Goal: Navigation & Orientation: Find specific page/section

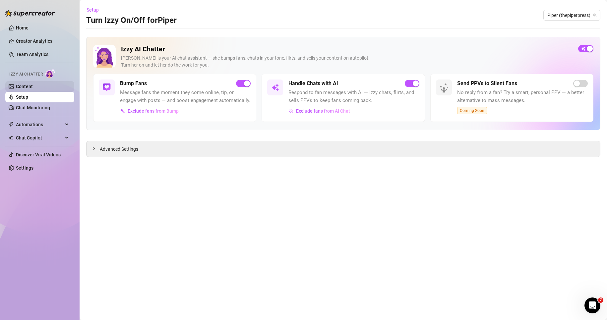
click at [33, 86] on link "Content" at bounding box center [24, 86] width 17 height 5
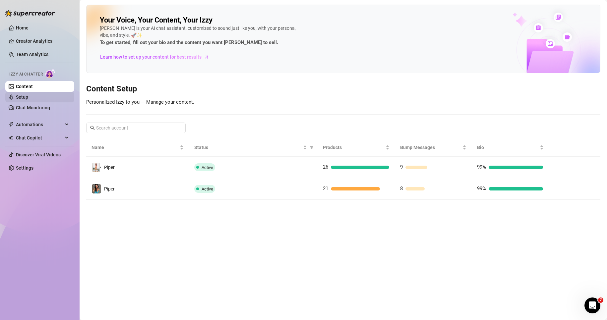
click at [28, 98] on link "Setup" at bounding box center [22, 97] width 12 height 5
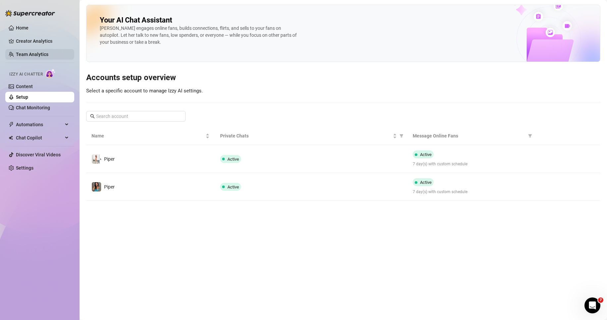
click at [47, 52] on link "Team Analytics" at bounding box center [32, 54] width 33 height 5
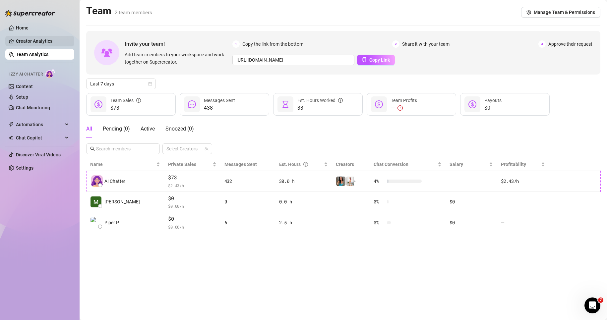
click at [48, 41] on link "Creator Analytics" at bounding box center [42, 41] width 53 height 11
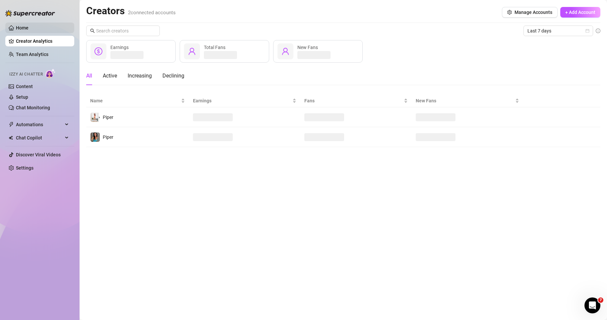
click at [29, 25] on link "Home" at bounding box center [22, 27] width 13 height 5
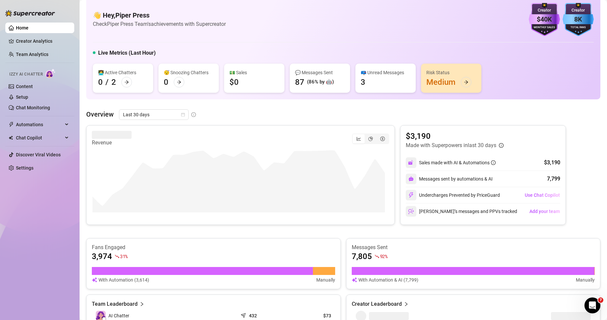
scroll to position [9, 0]
click at [40, 40] on link "Creator Analytics" at bounding box center [42, 41] width 53 height 11
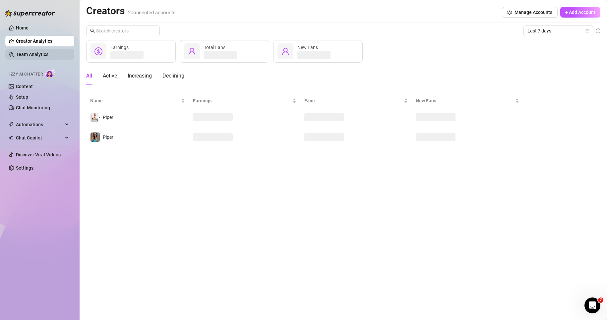
click at [33, 57] on link "Team Analytics" at bounding box center [32, 54] width 33 height 5
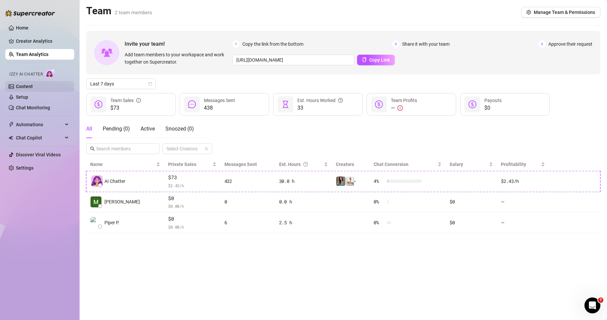
click at [33, 86] on link "Content" at bounding box center [24, 86] width 17 height 5
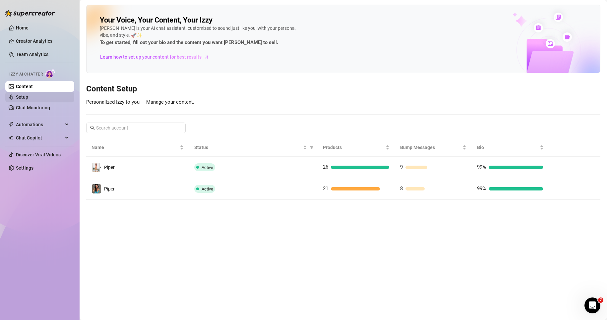
click at [28, 97] on link "Setup" at bounding box center [22, 97] width 12 height 5
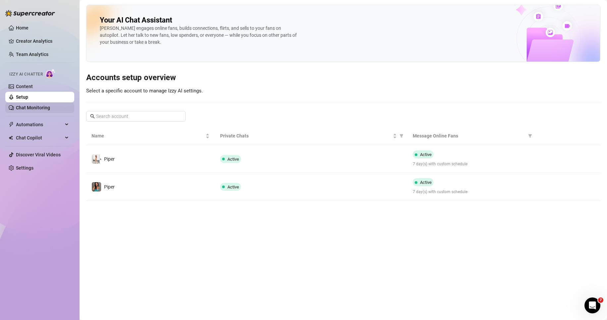
click at [50, 108] on link "Chat Monitoring" at bounding box center [33, 107] width 34 height 5
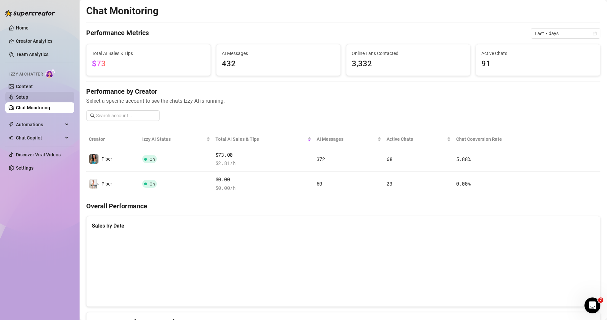
click at [28, 98] on link "Setup" at bounding box center [22, 97] width 12 height 5
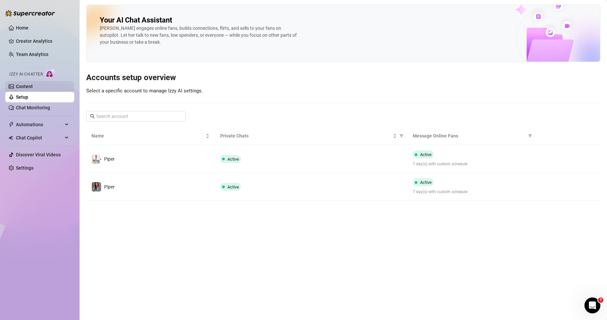
click at [33, 85] on link "Content" at bounding box center [24, 86] width 17 height 5
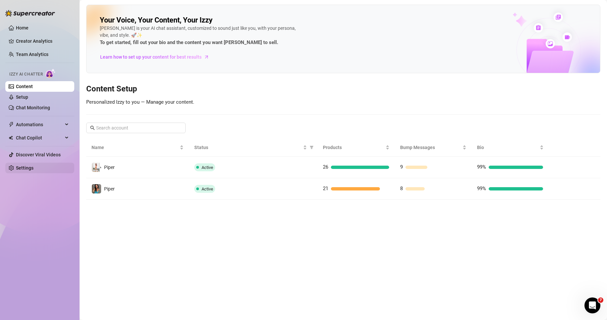
click at [33, 166] on link "Settings" at bounding box center [25, 168] width 18 height 5
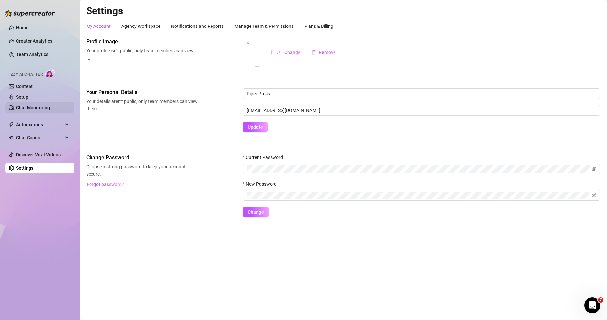
click at [50, 107] on link "Chat Monitoring" at bounding box center [33, 107] width 34 height 5
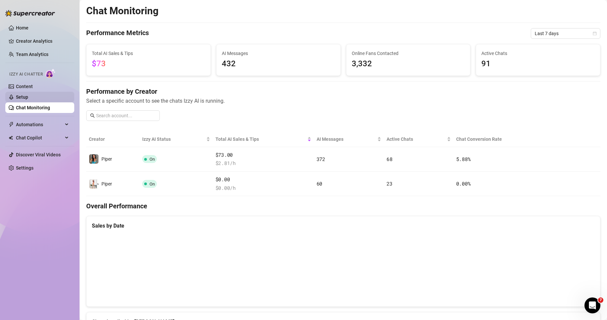
click at [28, 100] on link "Setup" at bounding box center [22, 97] width 12 height 5
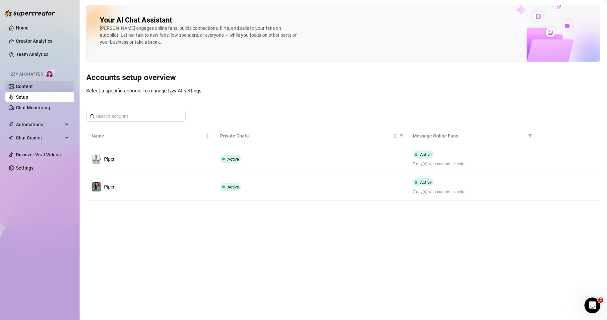
click at [33, 88] on link "Content" at bounding box center [24, 86] width 17 height 5
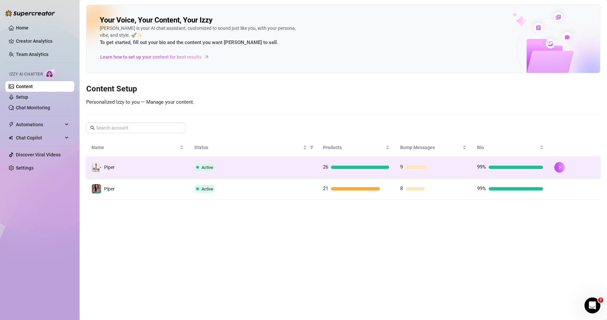
click at [158, 166] on td "Piper" at bounding box center [137, 168] width 103 height 22
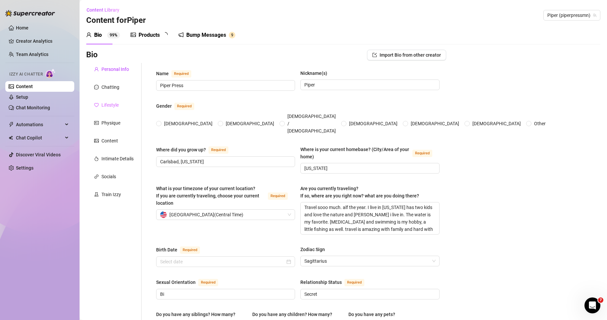
radio input "true"
type input "[DATE]"
click at [28, 97] on link "Setup" at bounding box center [22, 97] width 12 height 5
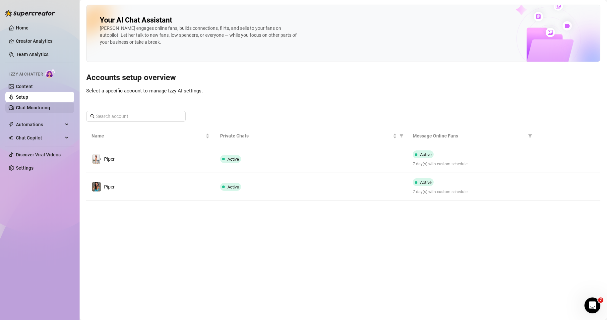
click at [46, 109] on link "Chat Monitoring" at bounding box center [33, 107] width 34 height 5
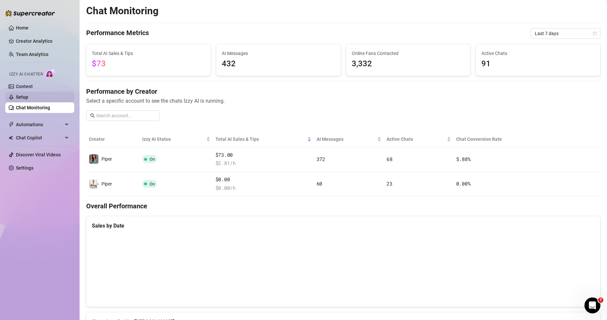
click at [28, 97] on link "Setup" at bounding box center [22, 97] width 12 height 5
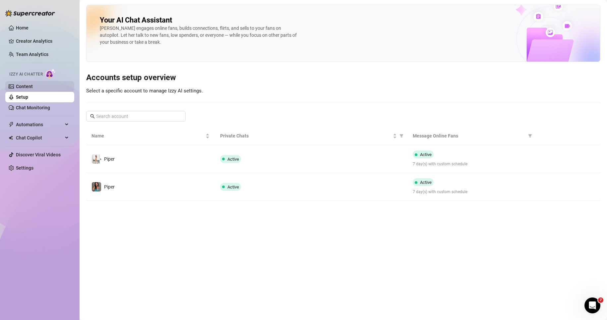
click at [33, 89] on link "Content" at bounding box center [24, 86] width 17 height 5
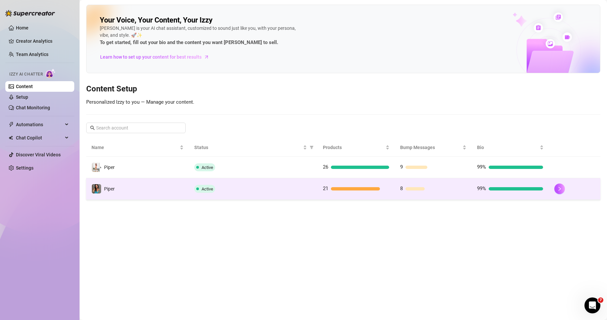
click at [260, 197] on td "Active" at bounding box center [253, 189] width 129 height 22
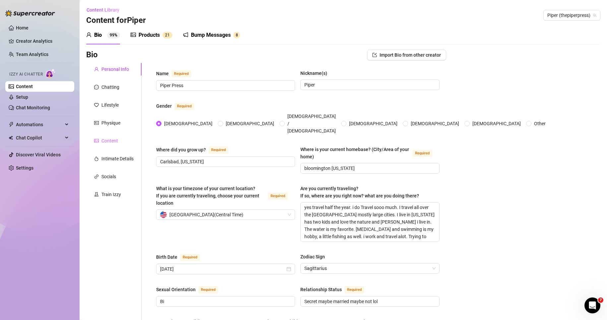
click at [120, 141] on div "Content" at bounding box center [113, 141] width 55 height 13
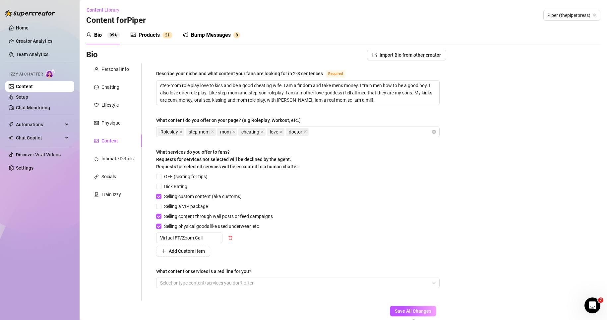
click at [149, 36] on div "Products" at bounding box center [149, 35] width 21 height 8
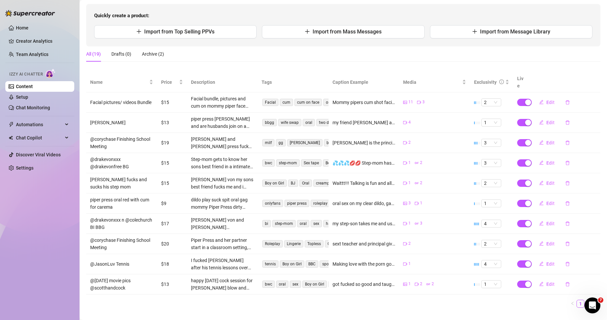
scroll to position [70, 0]
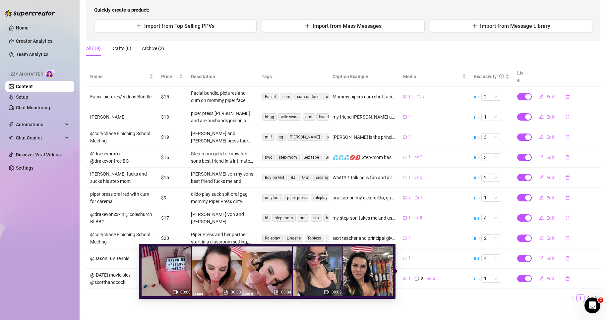
click at [404, 275] on div "1" at bounding box center [407, 278] width 8 height 7
click at [409, 276] on span "1" at bounding box center [410, 279] width 2 height 6
click at [275, 271] on img at bounding box center [267, 272] width 50 height 50
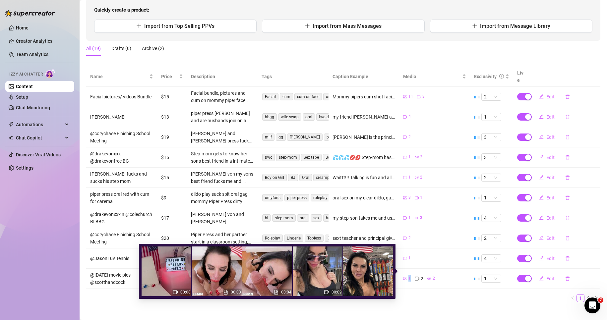
click at [223, 272] on img at bounding box center [217, 272] width 50 height 50
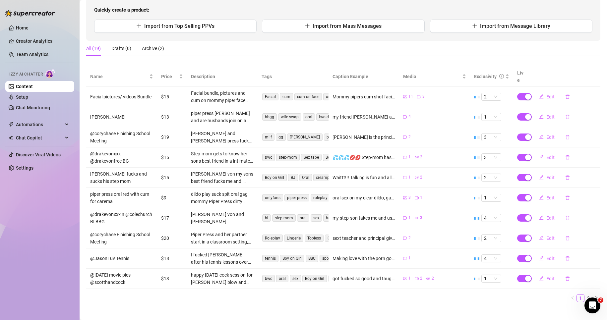
click at [122, 301] on main "Content Library Content for [PERSON_NAME] [PERSON_NAME] (thepiperpress) Bio 99%…" at bounding box center [344, 129] width 528 height 398
click at [147, 48] on div "Archive (2)" at bounding box center [153, 48] width 22 height 7
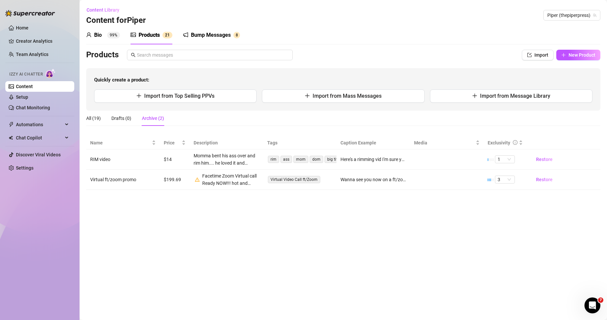
scroll to position [0, 0]
click at [93, 119] on div "All (19)" at bounding box center [93, 118] width 15 height 7
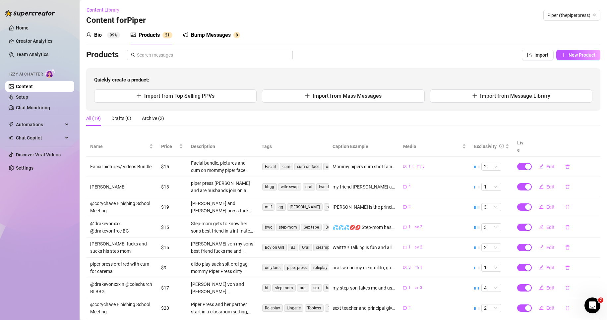
click at [33, 86] on link "Content" at bounding box center [24, 86] width 17 height 5
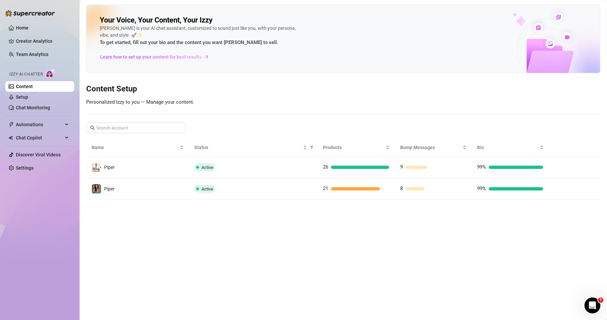
click at [512, 262] on main "Your Voice, Your Content, Your [PERSON_NAME] is your AI chat assistant, customi…" at bounding box center [344, 160] width 528 height 320
click at [28, 96] on link "Setup" at bounding box center [22, 97] width 12 height 5
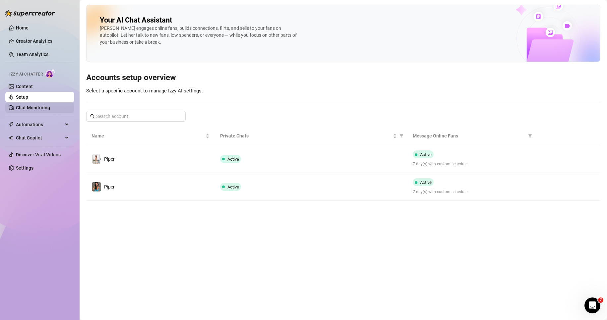
click at [49, 108] on link "Chat Monitoring" at bounding box center [33, 107] width 34 height 5
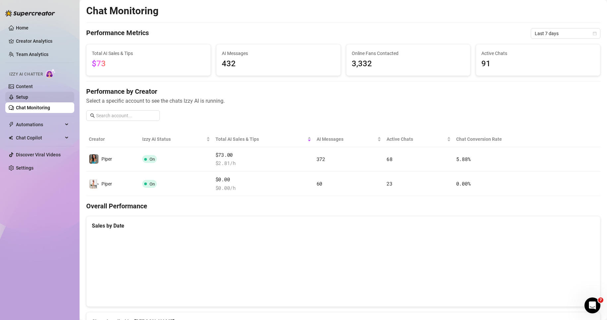
click at [28, 95] on link "Setup" at bounding box center [22, 97] width 12 height 5
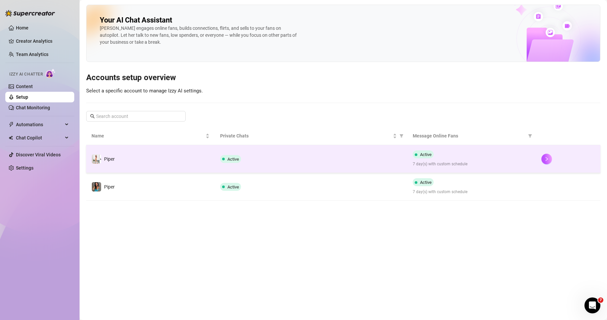
click at [298, 164] on td "Active" at bounding box center [311, 159] width 193 height 28
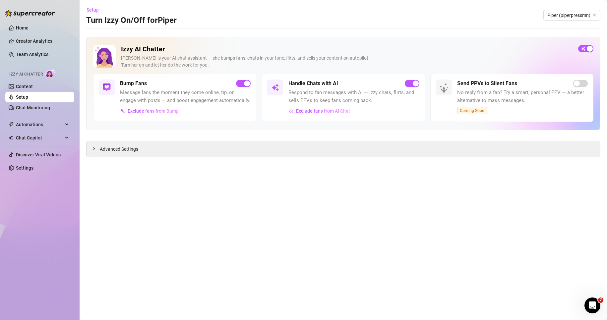
click at [28, 98] on link "Setup" at bounding box center [22, 97] width 12 height 5
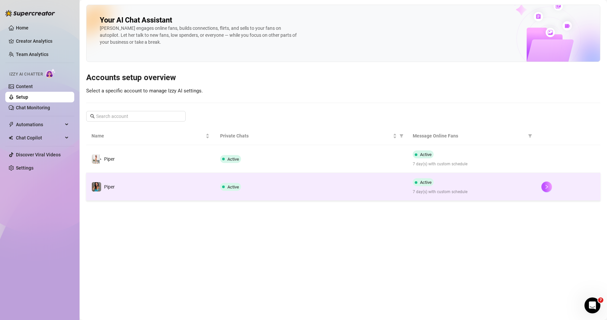
click at [196, 188] on td "Piper" at bounding box center [150, 187] width 129 height 28
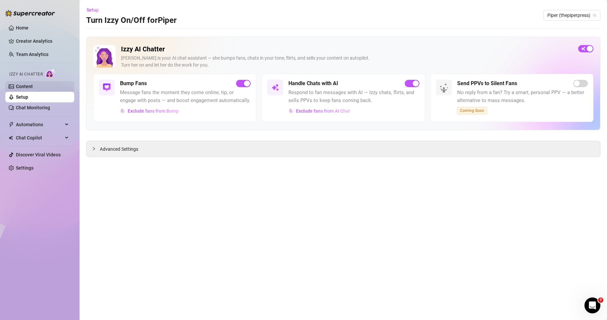
click at [33, 85] on link "Content" at bounding box center [24, 86] width 17 height 5
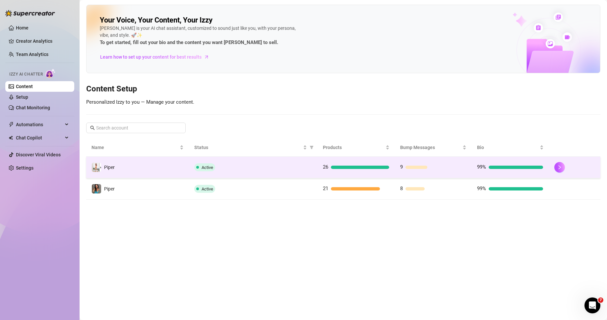
click at [269, 166] on div "Active" at bounding box center [253, 168] width 118 height 8
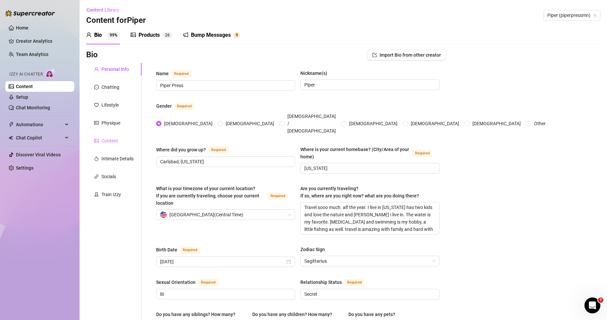
click at [121, 136] on div "Content" at bounding box center [113, 141] width 55 height 13
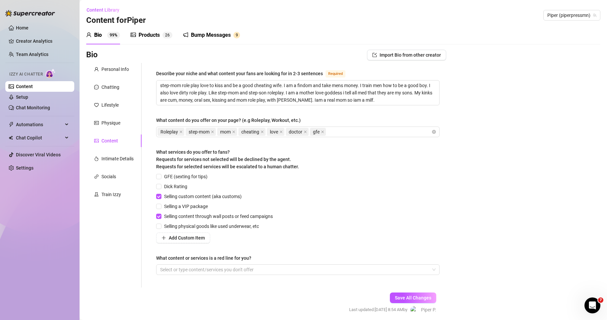
click at [145, 34] on div "Products" at bounding box center [149, 35] width 21 height 8
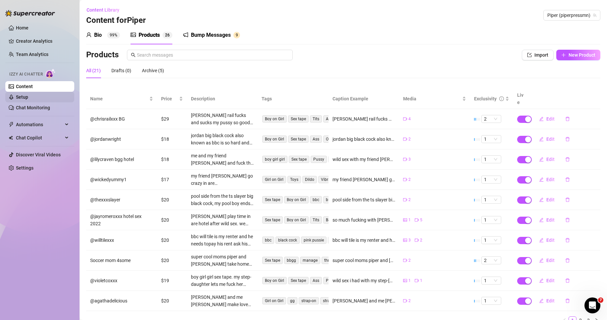
click at [28, 95] on link "Setup" at bounding box center [22, 97] width 12 height 5
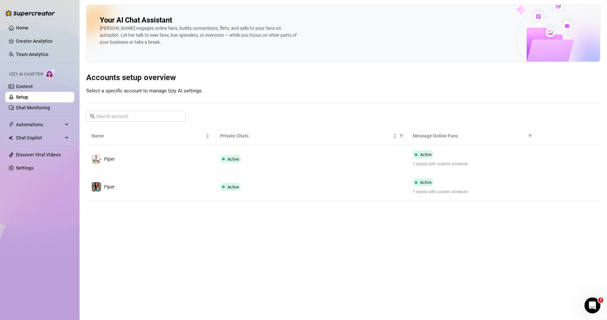
click at [133, 289] on main "Your AI Chat Assistant [PERSON_NAME] engages online fans, builds connections, f…" at bounding box center [344, 160] width 528 height 320
